Goal: Use online tool/utility: Use online tool/utility

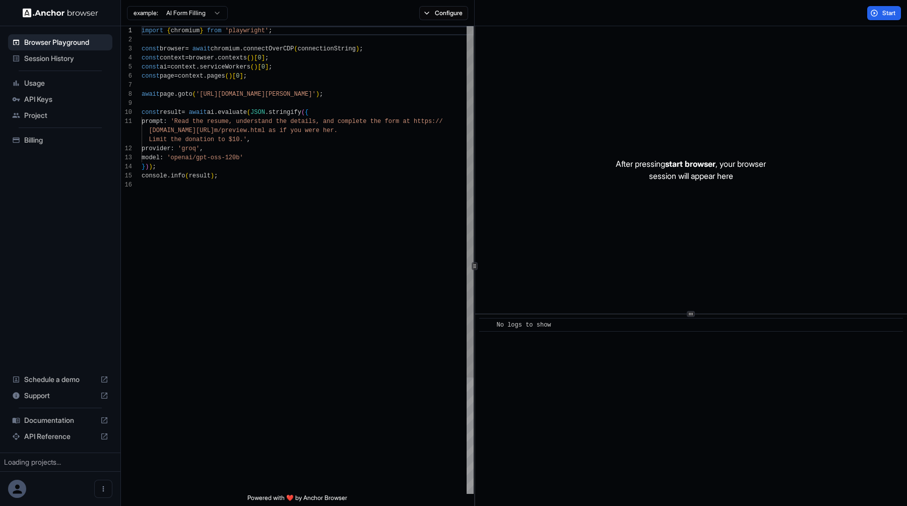
scroll to position [91, 0]
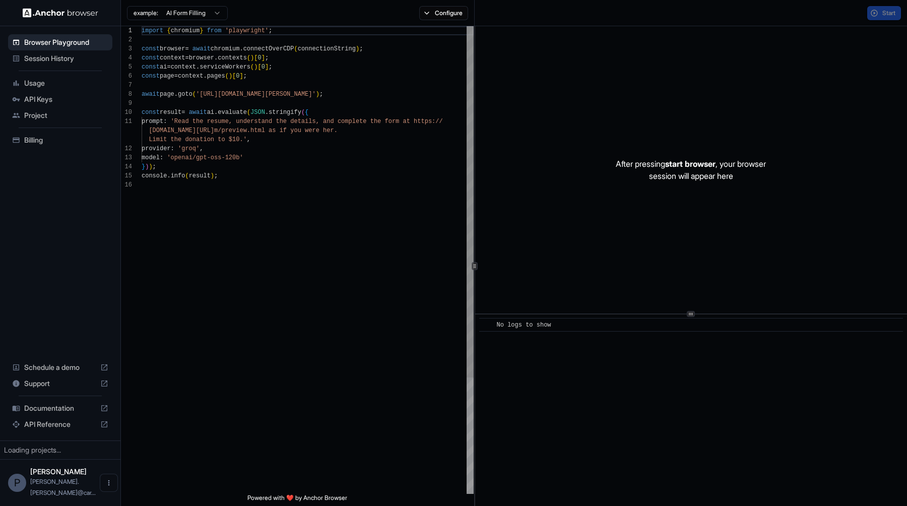
scroll to position [91, 0]
click at [211, 9] on html "Browser Playground Session History Usage API Keys Project Billing Schedule a de…" at bounding box center [453, 253] width 907 height 506
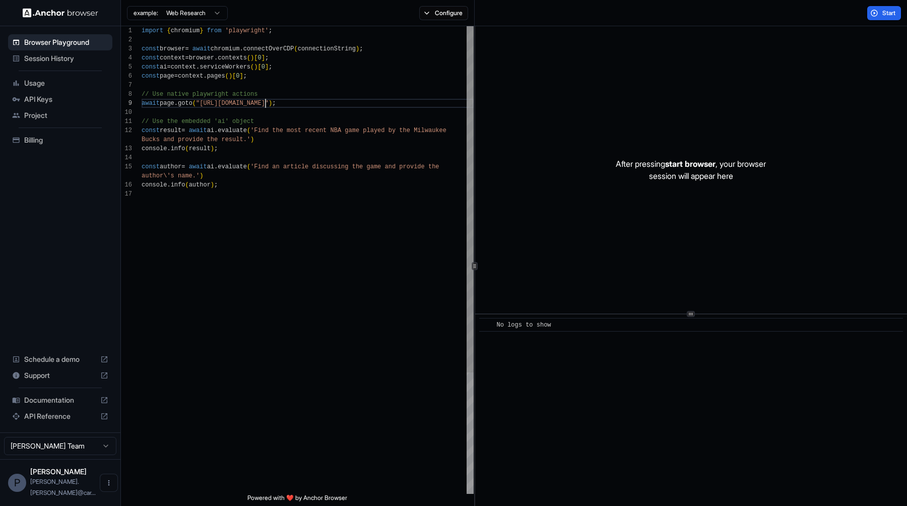
click at [263, 107] on div "import { chromium } from 'playwright' ; const browser = await chromium . connec…" at bounding box center [308, 341] width 332 height 631
type textarea "**********"
click at [328, 182] on div "import { chromium } from 'playwright' ; const browser = await chromium . connec…" at bounding box center [308, 341] width 332 height 631
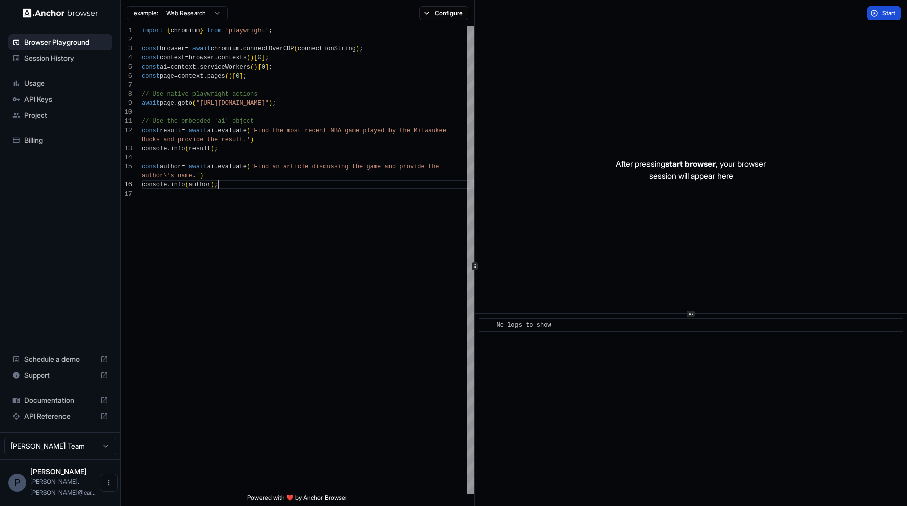
click at [896, 15] on button "Start" at bounding box center [884, 13] width 34 height 14
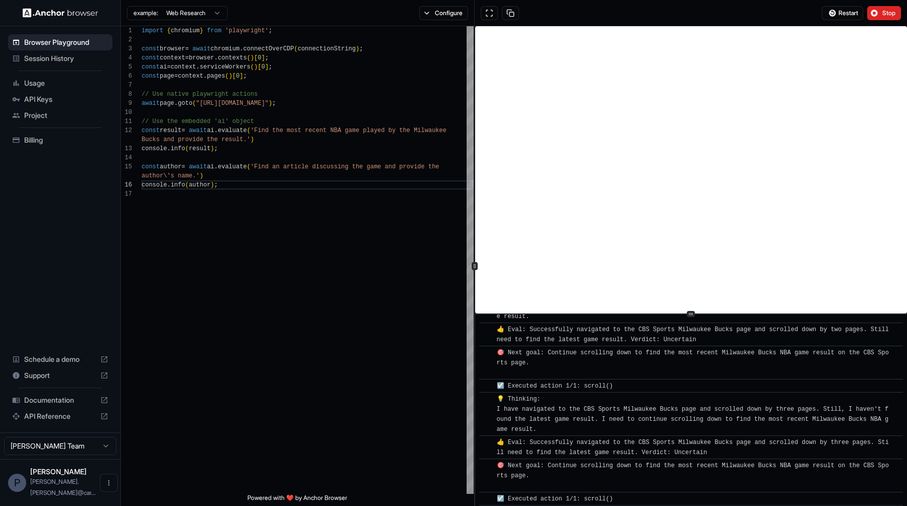
scroll to position [2042, 0]
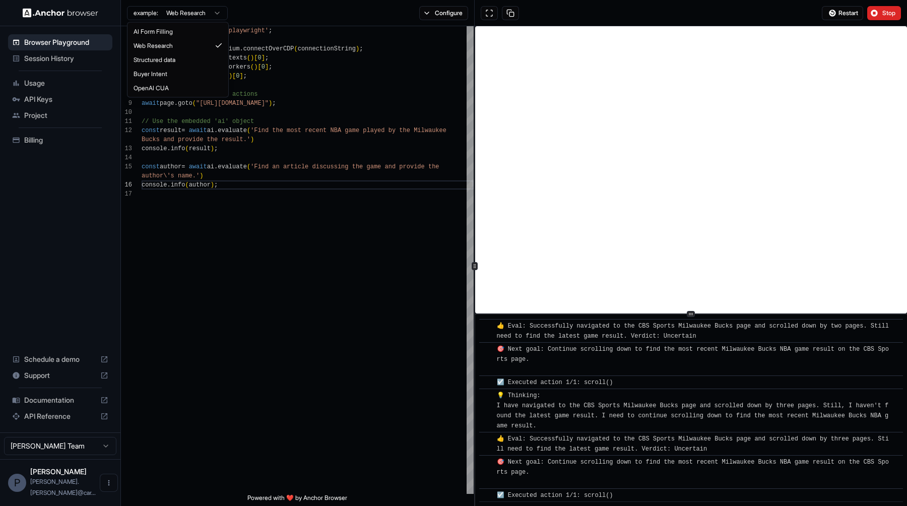
click at [190, 15] on html "Browser Playground Session History Usage API Keys Project Billing Schedule a de…" at bounding box center [453, 253] width 907 height 506
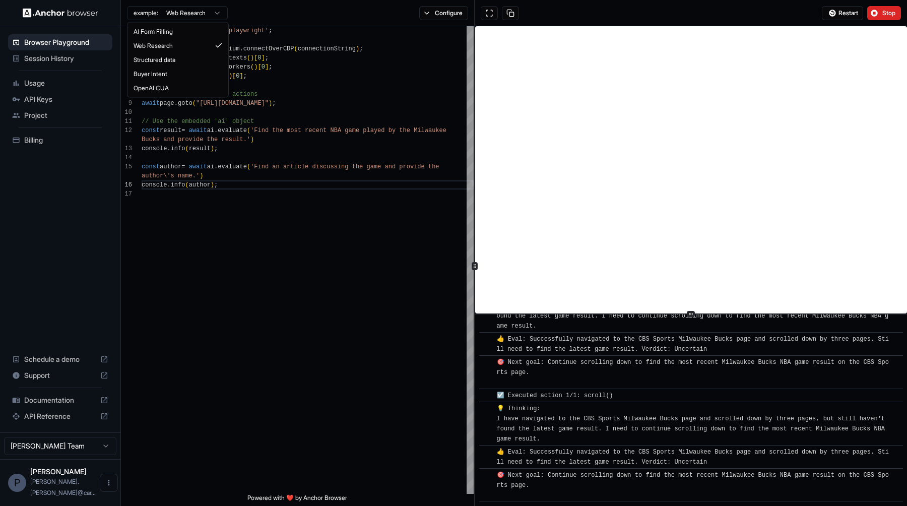
scroll to position [2155, 0]
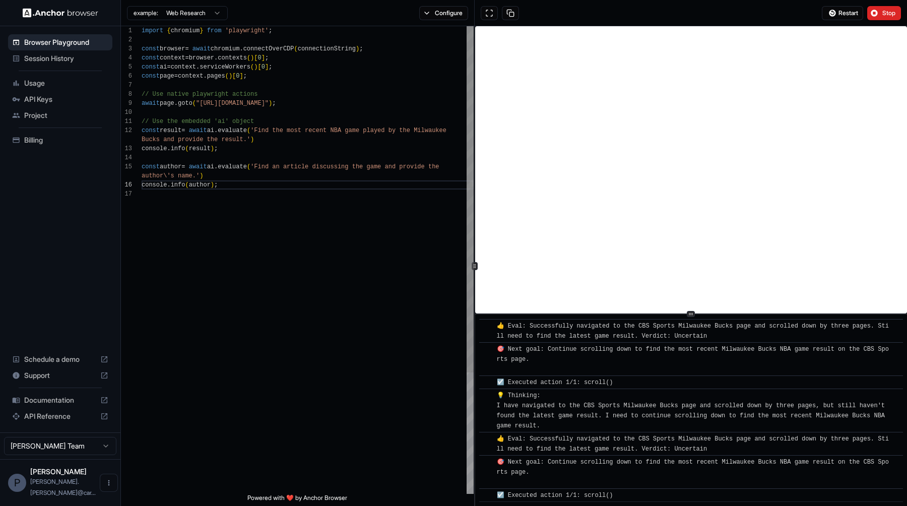
click at [308, 321] on html "Browser Playground Session History Usage API Keys Project Billing Schedule a de…" at bounding box center [453, 253] width 907 height 506
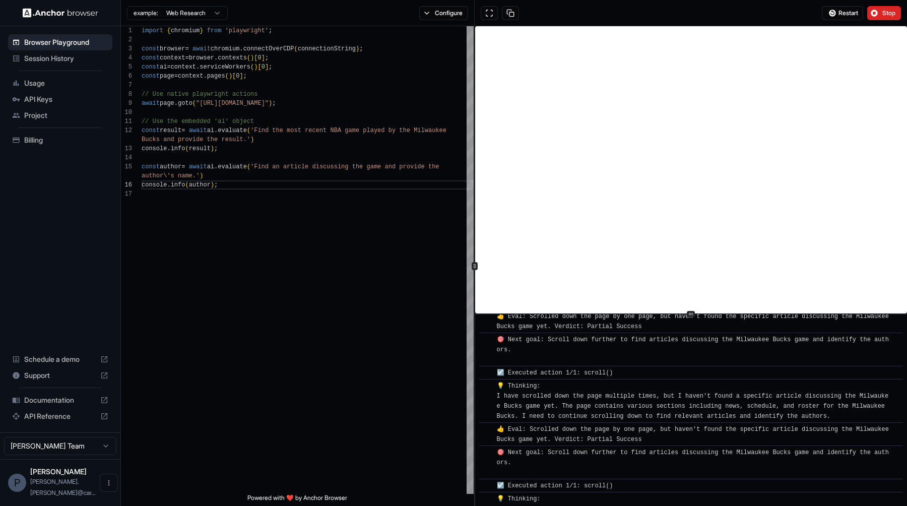
scroll to position [3658, 0]
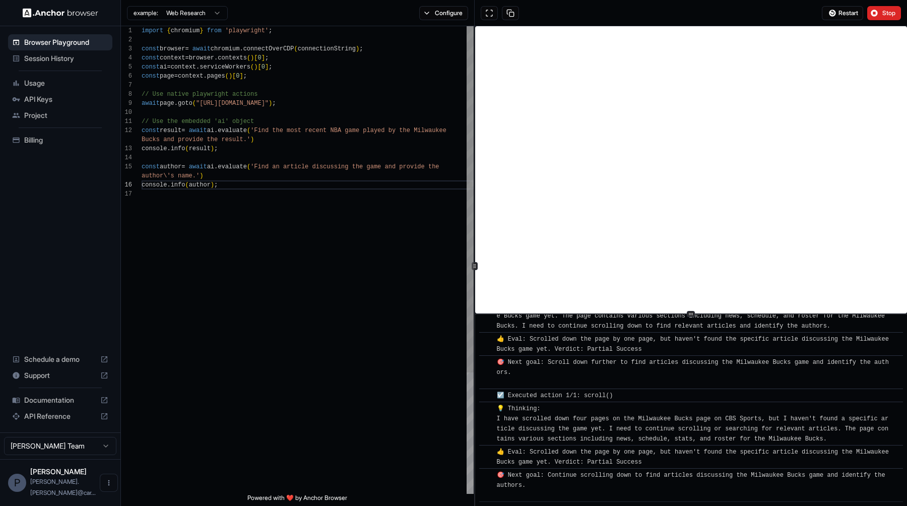
click at [272, 104] on div "import { chromium } from 'playwright' ; const browser = await chromium . connec…" at bounding box center [308, 341] width 332 height 631
click at [268, 133] on div "import { chromium } from 'playwright' ; const browser = await chromium . connec…" at bounding box center [308, 341] width 332 height 631
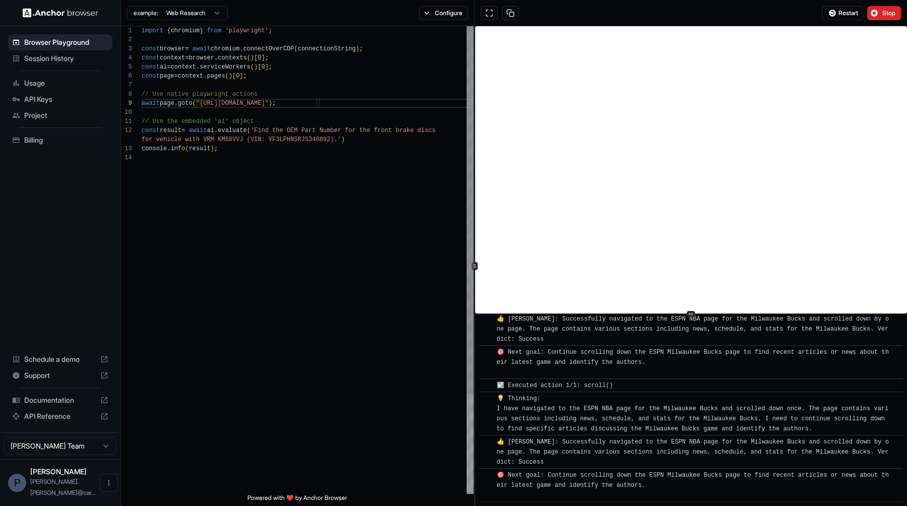
scroll to position [5076, 0]
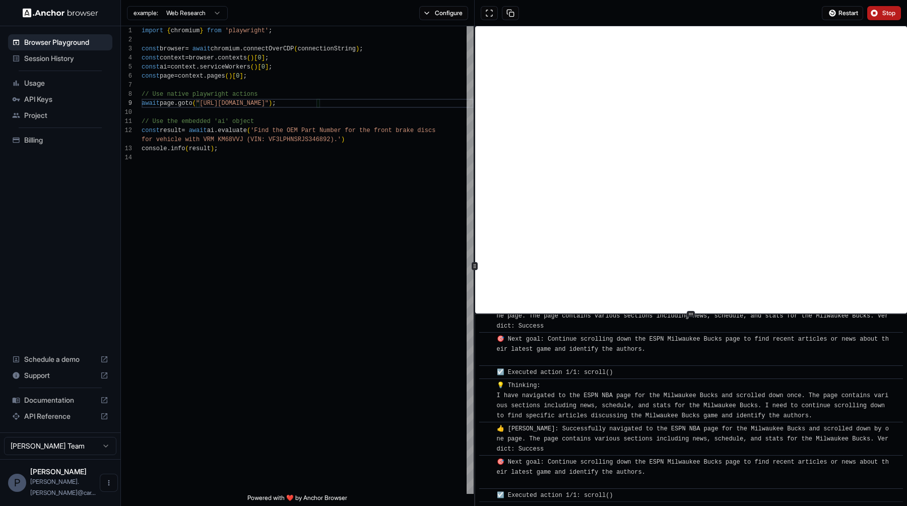
click at [877, 19] on button "Stop" at bounding box center [884, 13] width 34 height 14
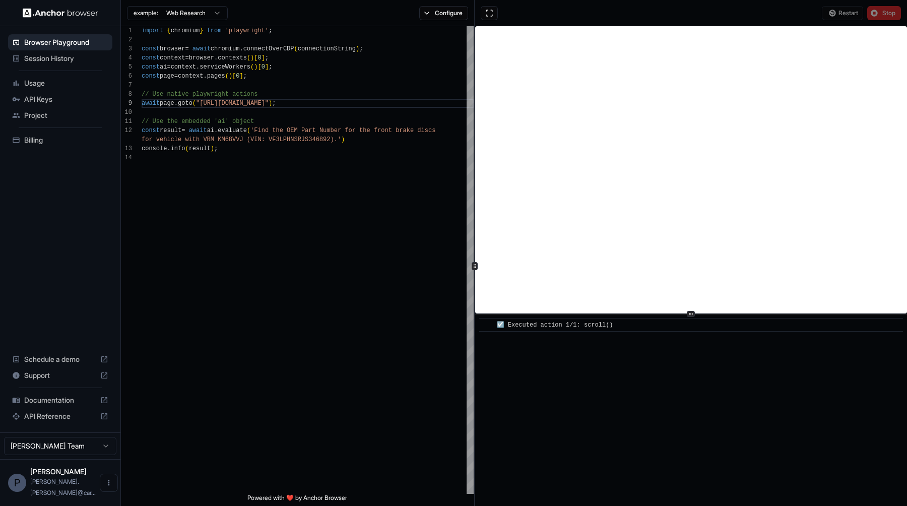
click at [844, 10] on div "Restart Stop" at bounding box center [860, 13] width 79 height 14
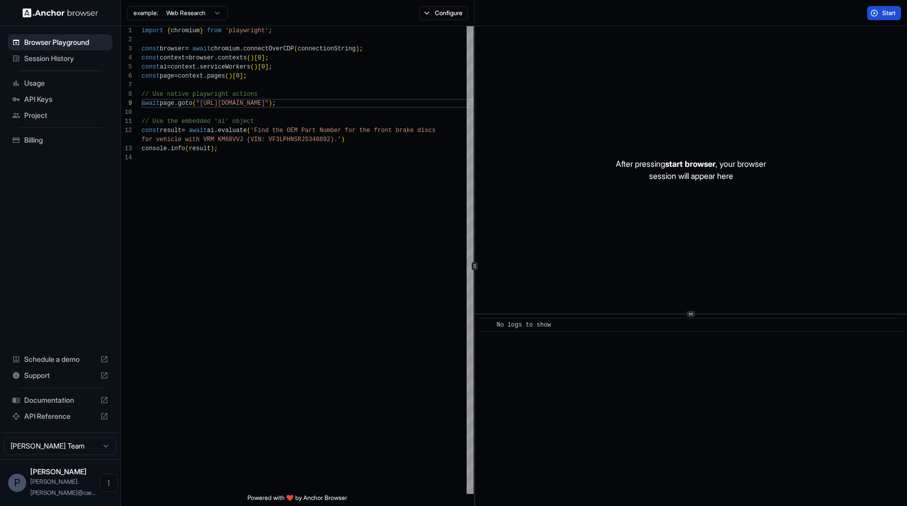
click at [894, 10] on span "Start" at bounding box center [889, 13] width 14 height 8
click at [267, 132] on div "import { chromium } from 'playwright' ; const browser = await chromium . connec…" at bounding box center [308, 323] width 332 height 594
type textarea "**********"
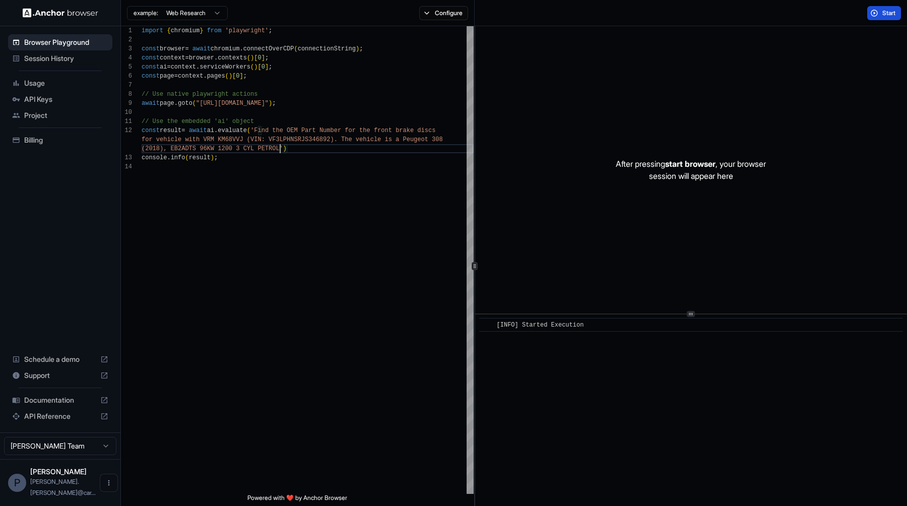
click at [885, 7] on button "Start" at bounding box center [884, 13] width 34 height 14
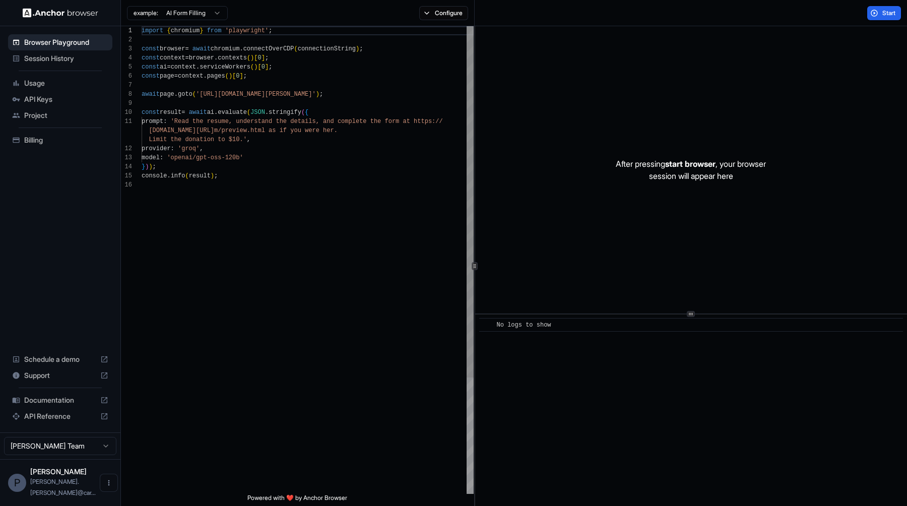
scroll to position [91, 0]
click at [202, 15] on html "Browser Playground Session History Usage API Keys Project Billing Schedule a de…" at bounding box center [453, 253] width 907 height 506
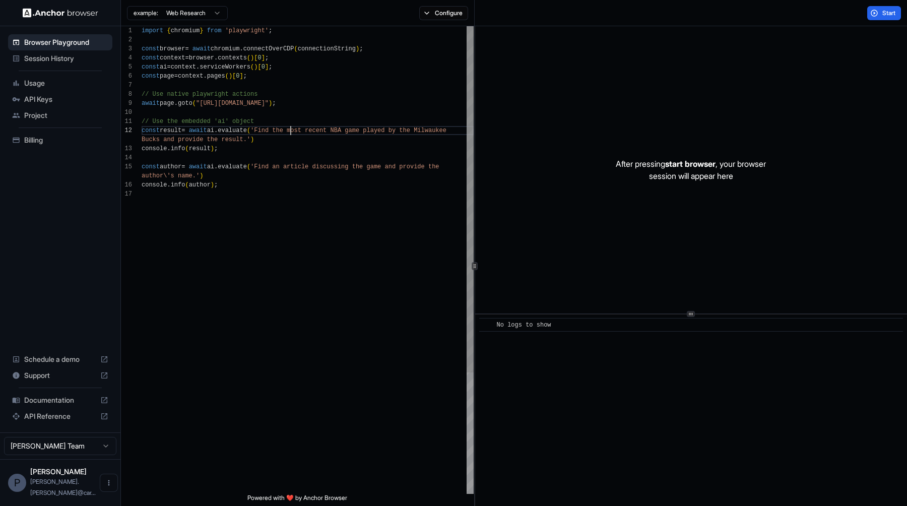
click at [291, 132] on div "import { chromium } from 'playwright' ; const browser = await chromium . connec…" at bounding box center [308, 341] width 332 height 631
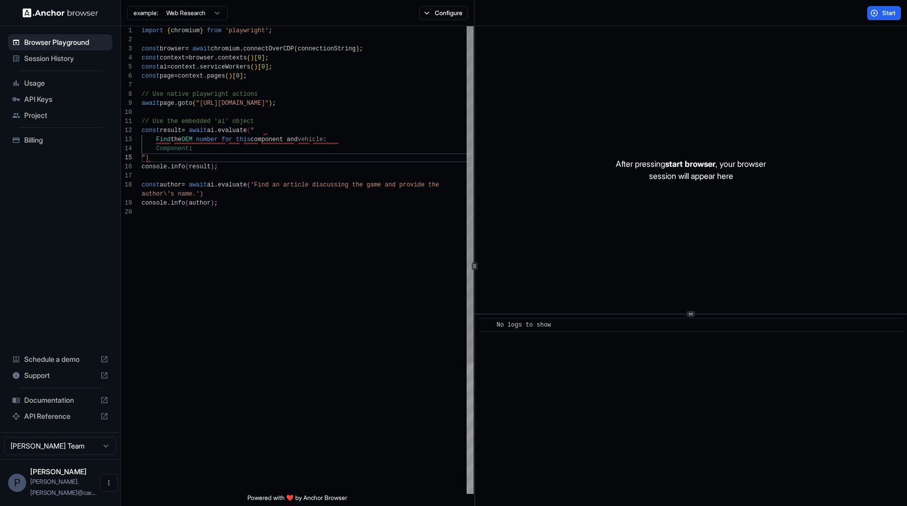
scroll to position [27, 0]
click at [257, 148] on div "import { chromium } from 'playwright' ; const browser = await chromium . connec…" at bounding box center [308, 350] width 332 height 649
click at [349, 136] on div "import { chromium } from 'playwright' ; const browser = await chromium . connec…" at bounding box center [308, 350] width 332 height 649
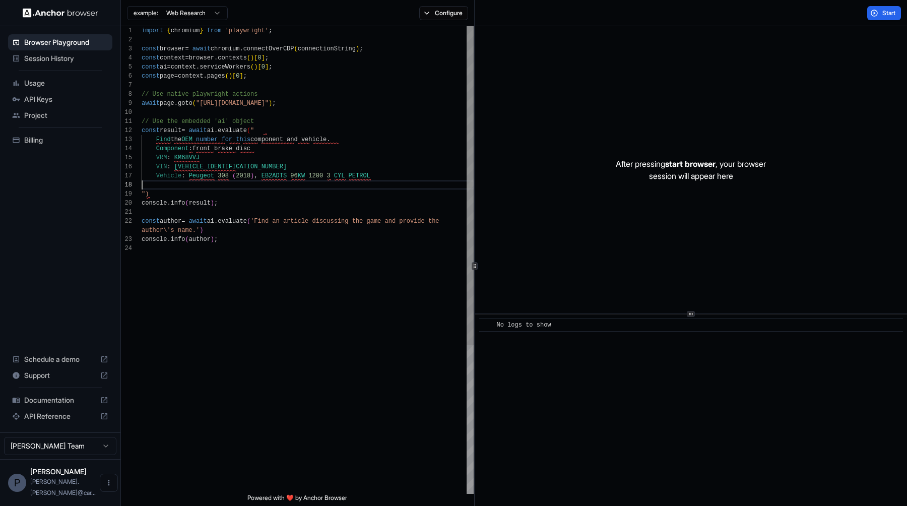
scroll to position [54, 0]
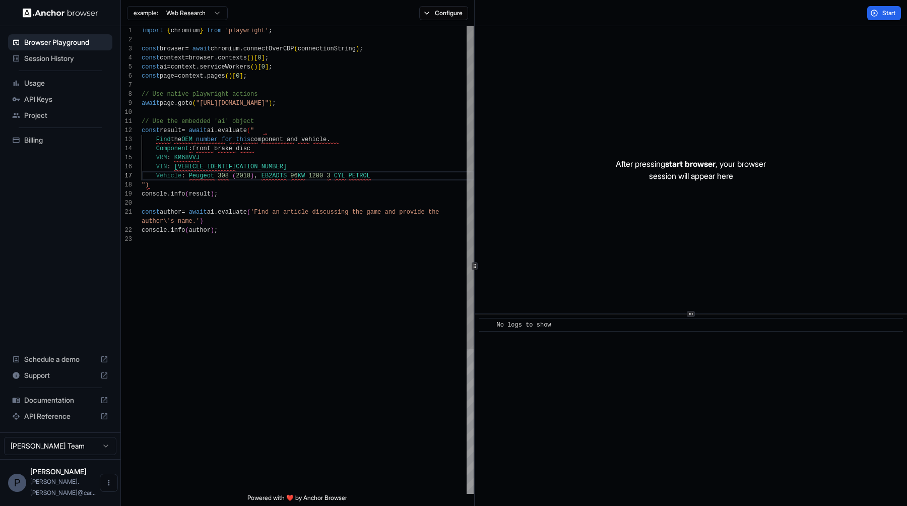
click at [356, 103] on div "import { chromium } from 'playwright' ; const browser = await chromium . connec…" at bounding box center [308, 364] width 332 height 676
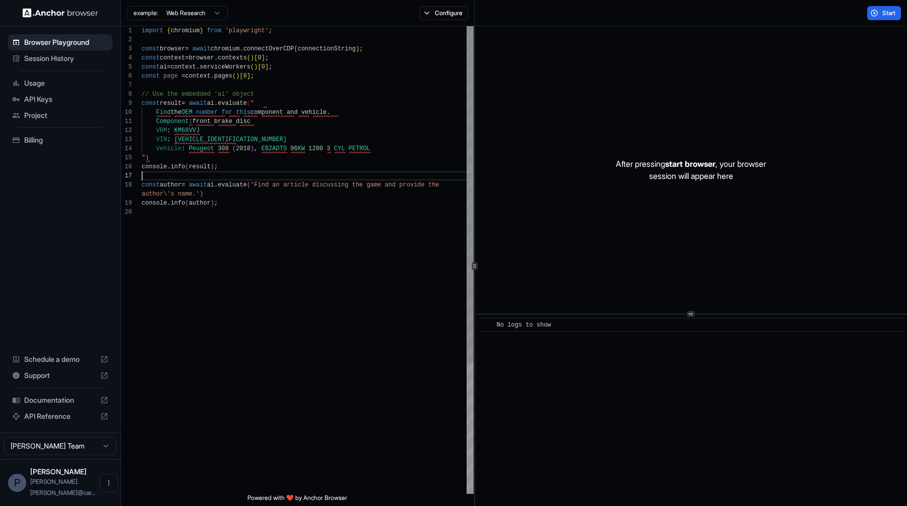
click at [359, 178] on div "import { chromium } from 'playwright' ; const browser = await chromium . connec…" at bounding box center [308, 350] width 332 height 649
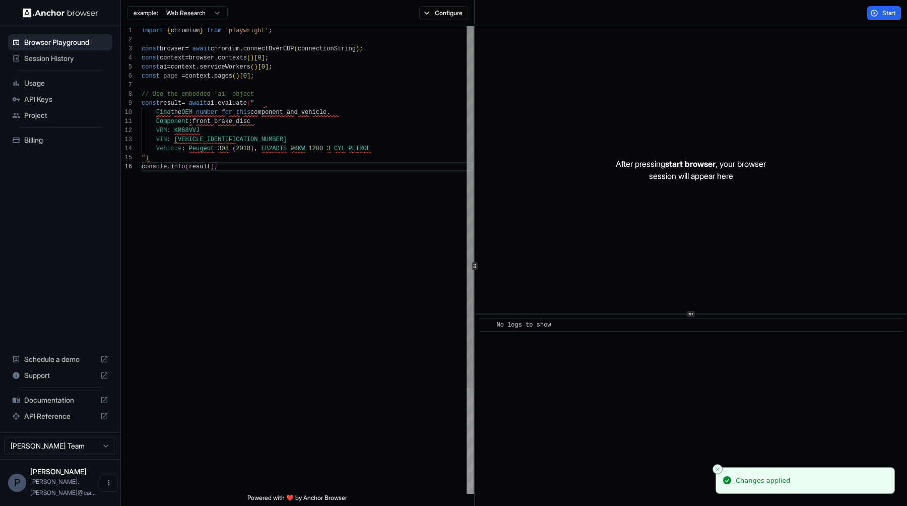
scroll to position [0, 0]
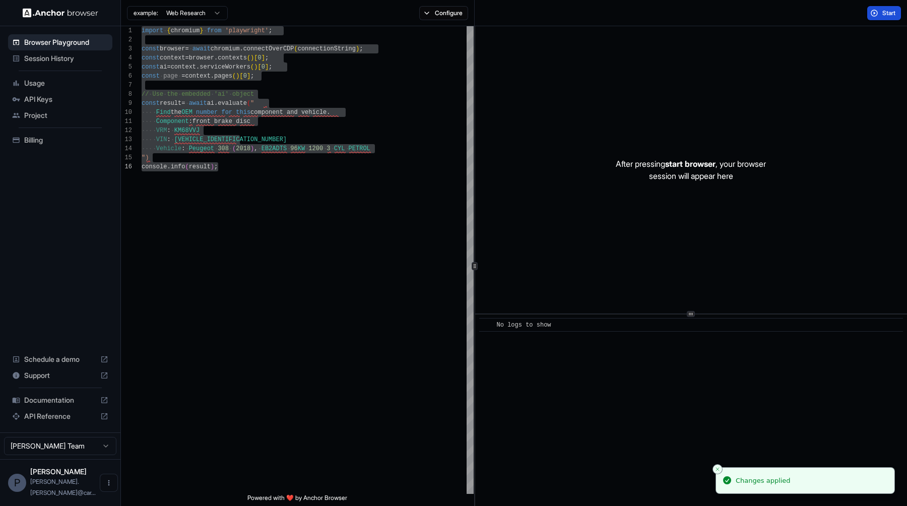
click at [875, 17] on button "Start" at bounding box center [884, 13] width 34 height 14
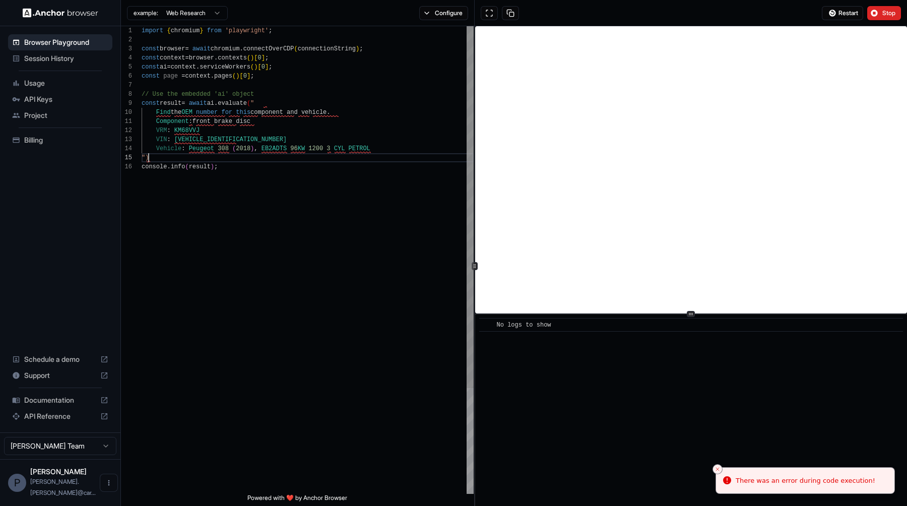
click at [177, 158] on div "import { chromium } from 'playwright' ; const browser = await chromium . connec…" at bounding box center [308, 327] width 332 height 603
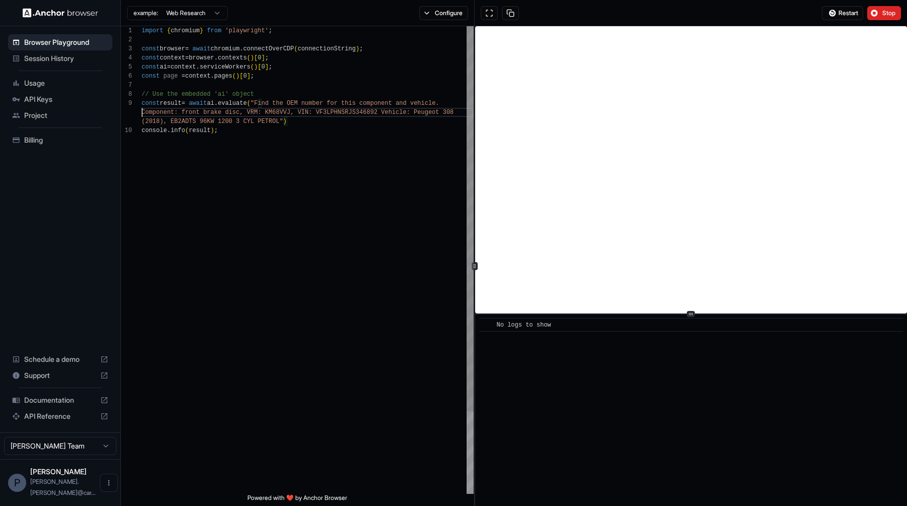
scroll to position [82, 0]
click at [877, 11] on button "Stop" at bounding box center [884, 13] width 34 height 14
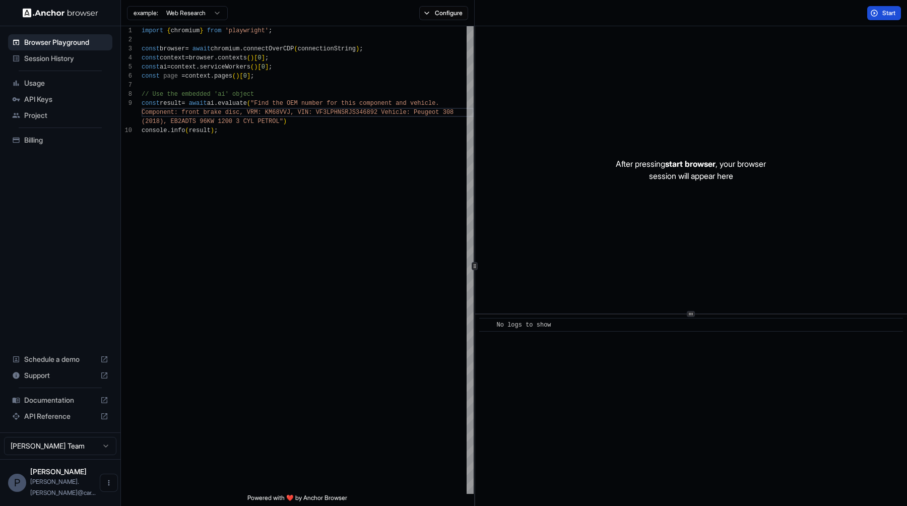
click at [870, 14] on button "Start" at bounding box center [884, 13] width 34 height 14
click at [322, 176] on div "import { chromium } from 'playwright' ; const browser = await chromium . connec…" at bounding box center [308, 309] width 332 height 567
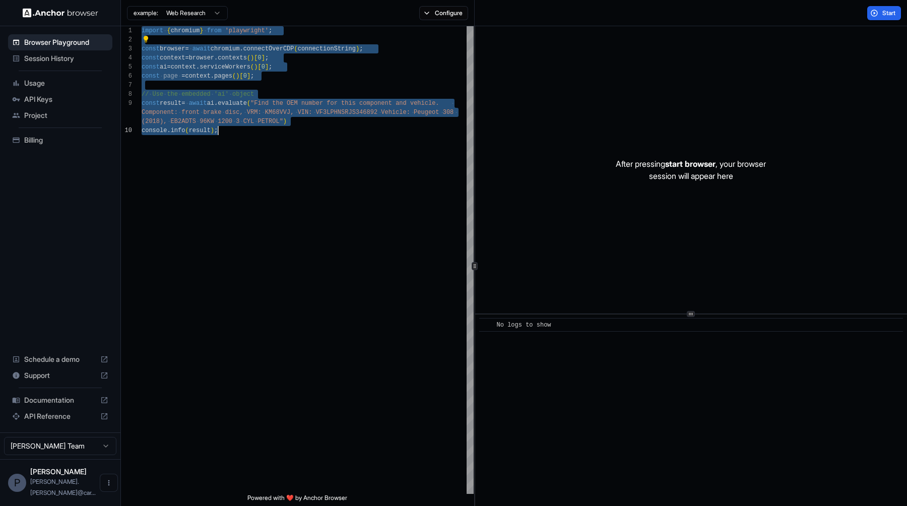
click at [888, 4] on div "Start" at bounding box center [690, 13] width 432 height 26
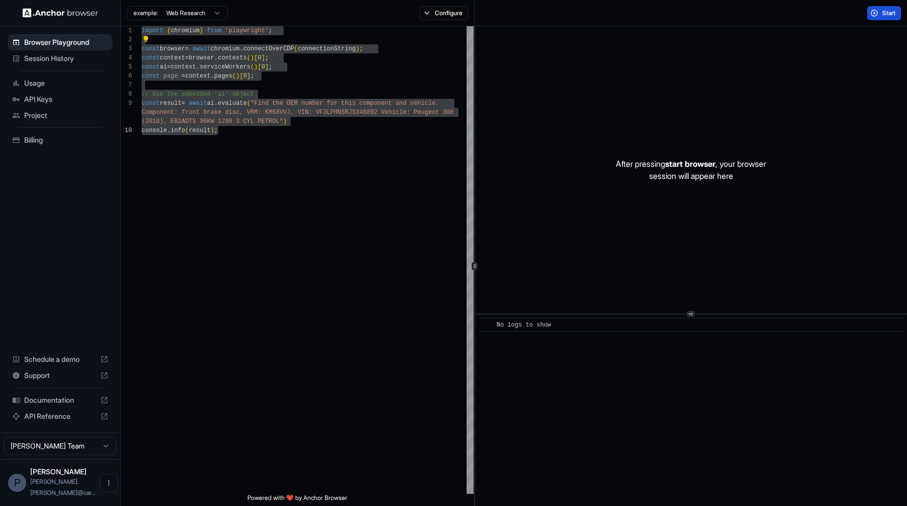
click at [879, 13] on button "Start" at bounding box center [884, 13] width 34 height 14
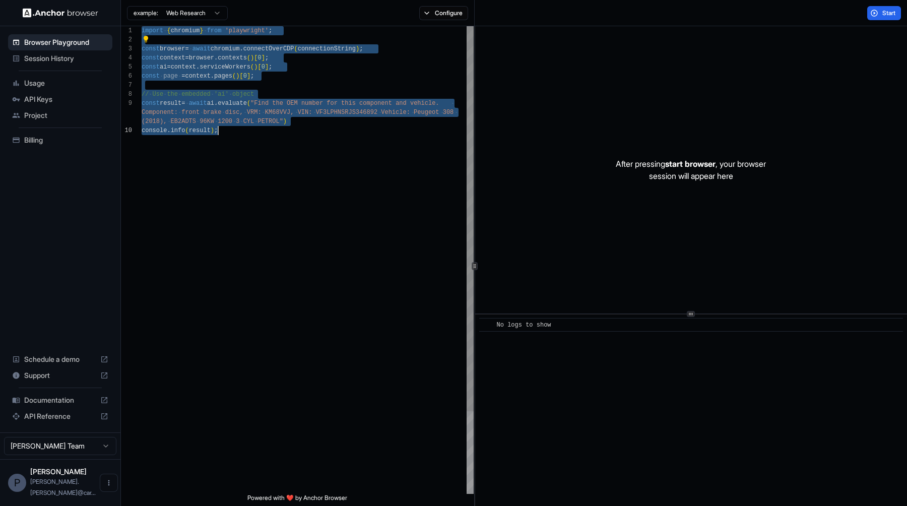
click at [315, 114] on div "import { chromium } from 'playwright' ; const browser = await chromium . connec…" at bounding box center [308, 309] width 332 height 567
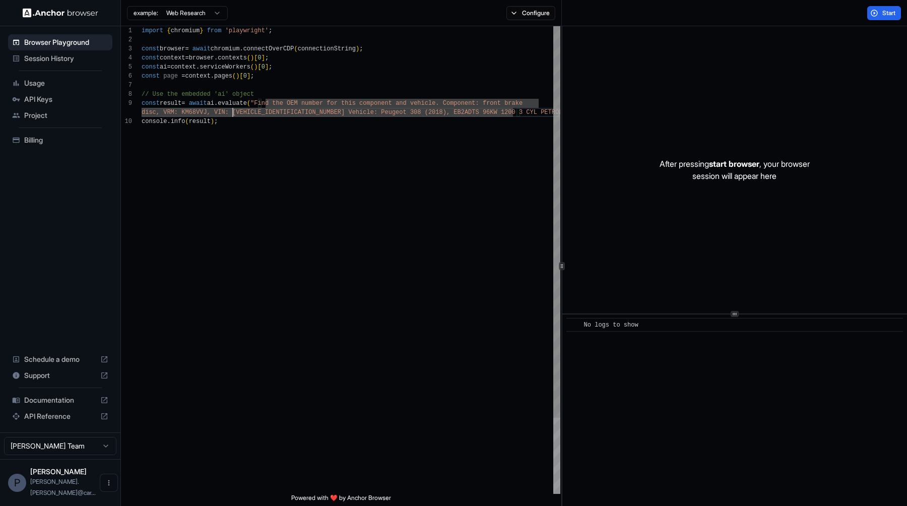
click at [567, 183] on div "1 2 3 4 5 6 7 8 9 10 import { chromium } from 'playwright' ; const browser = aw…" at bounding box center [514, 265] width 786 height 479
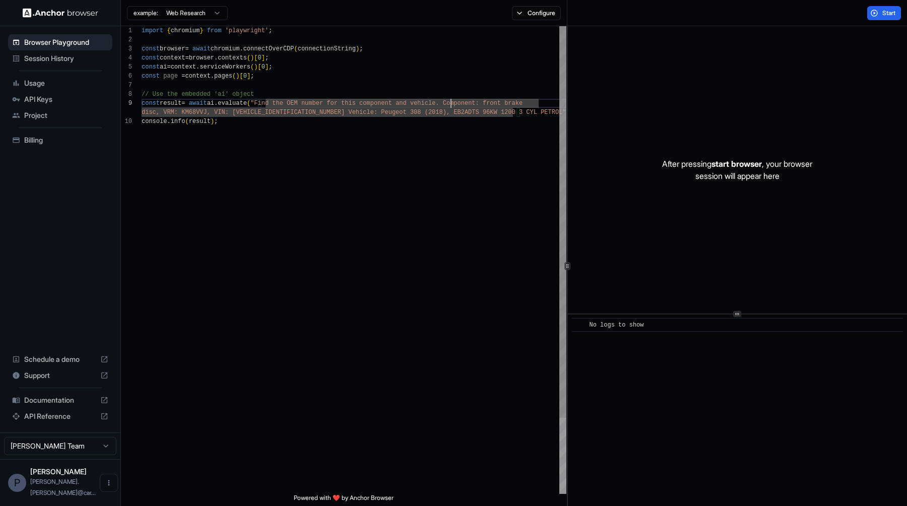
scroll to position [73, 0]
click at [452, 105] on div "import { chromium } from 'playwright' ; const browser = await chromium . connec…" at bounding box center [354, 305] width 425 height 558
click at [459, 128] on div "import { chromium } from 'playwright' ; const browser = await chromium . connec…" at bounding box center [354, 305] width 425 height 558
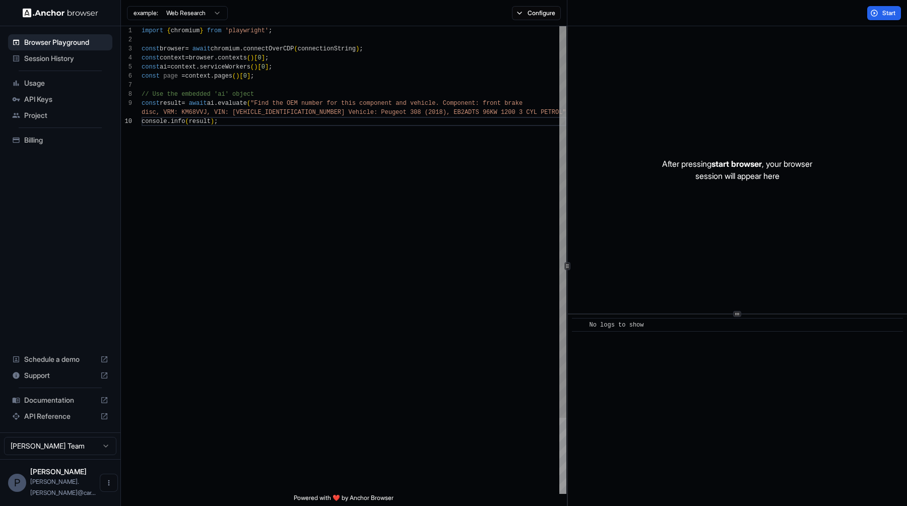
scroll to position [82, 0]
click at [532, 113] on div "import { chromium } from 'playwright' ; const browser = await chromium . connec…" at bounding box center [354, 305] width 425 height 558
type textarea "**********"
click at [879, 15] on button "Start" at bounding box center [884, 13] width 34 height 14
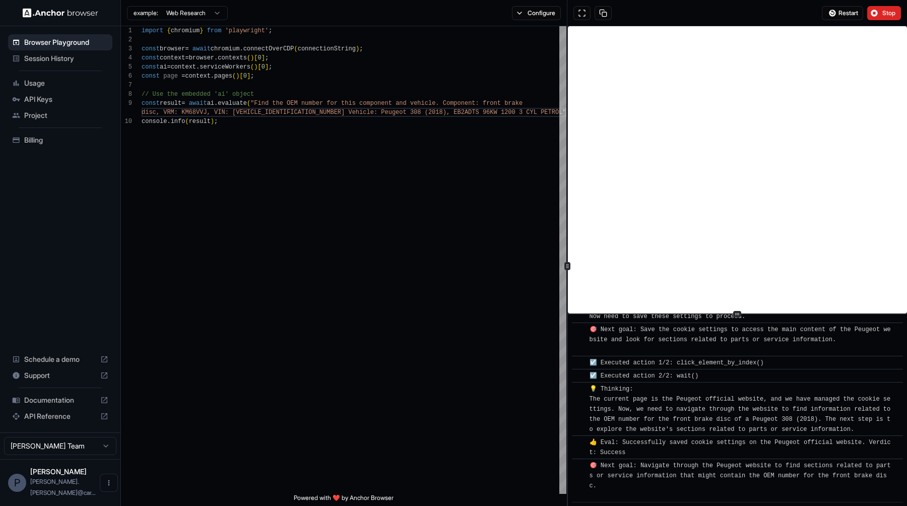
scroll to position [533, 0]
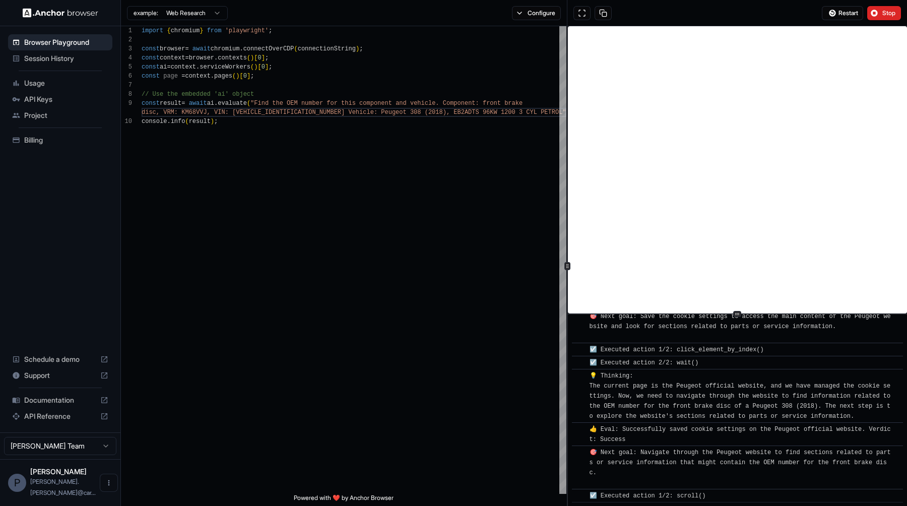
click at [68, 404] on div "Documentation" at bounding box center [60, 400] width 104 height 16
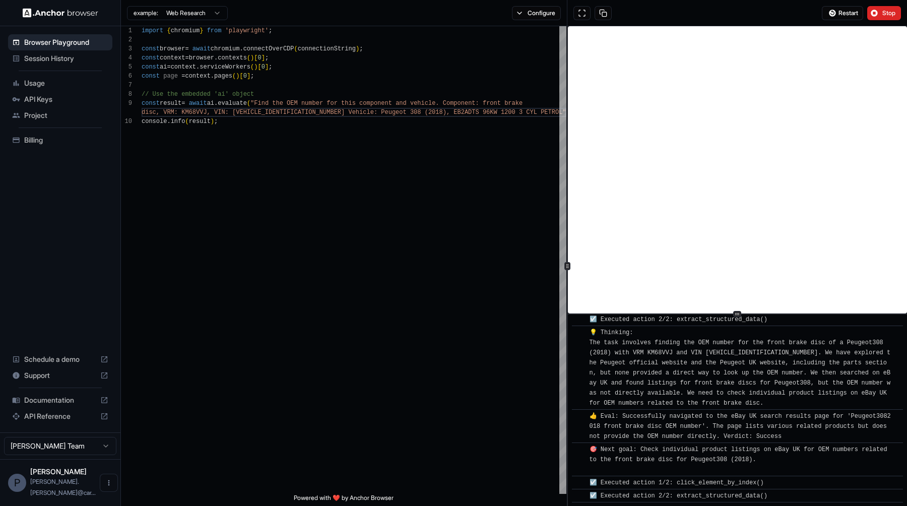
scroll to position [5358, 0]
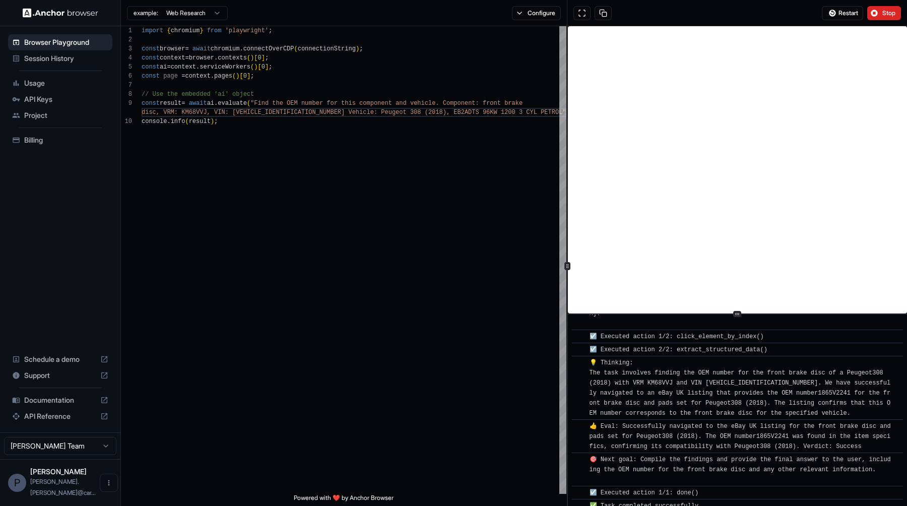
click at [742, 452] on div "​ 🎯 Next goal: Compile the findings and provide the final answer to the user, i…" at bounding box center [737, 469] width 331 height 34
